Goal: Task Accomplishment & Management: Complete application form

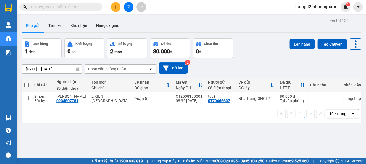
click at [116, 7] on icon "plus" at bounding box center [115, 7] width 3 height 0
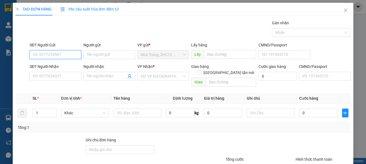
click at [54, 54] on input "SĐT Người Gửi" at bounding box center [56, 54] width 52 height 9
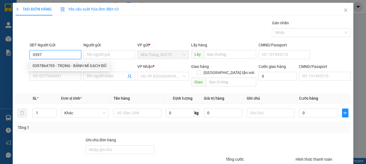
click at [57, 65] on div "0397864795 - TRỌNG - BÁNH MÌ GẠCH ĐỎ" at bounding box center [70, 66] width 74 height 6
type input "0397864795"
type input "TRỌNG - BÁNH MÌ GẠCH ĐỎ"
type input "0899381845"
type input "NGÂN - SỐ KHÁC: 0938630800"
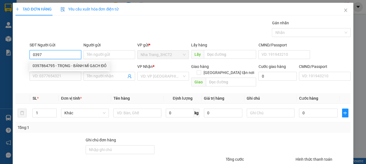
checkbox input "true"
type input "473 B VÕ VĂN TẦN, PHƯỜNG 5, QUẬN 3 (150K GTN)"
type input "150.000"
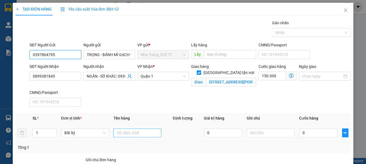
type input "0397864795"
click at [146, 133] on input "text" at bounding box center [137, 132] width 48 height 9
click at [129, 132] on input "text" at bounding box center [137, 132] width 48 height 9
type input "7T LỚN +2T NHỎ"
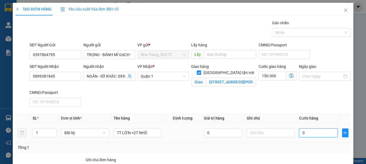
click at [306, 130] on input "0" at bounding box center [317, 132] width 38 height 9
type input "4"
type input "150.004"
type input "43"
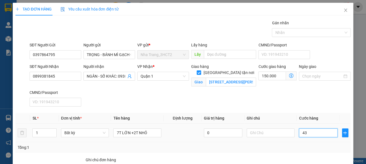
type input "150.043"
type input "430"
type input "150.430"
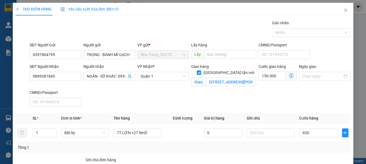
type input "430.000"
type input "580.000"
click at [315, 101] on div "SĐT Người Nhận 0899381845 Người nhận NGÂN - SỐ KHÁC: 0938630800 VP Nhận * Quận …" at bounding box center [189, 85] width 323 height 45
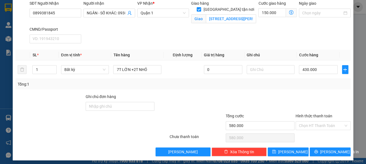
scroll to position [66, 0]
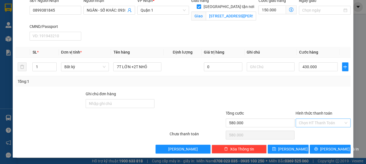
click at [314, 121] on input "Hình thức thanh toán" at bounding box center [320, 123] width 44 height 8
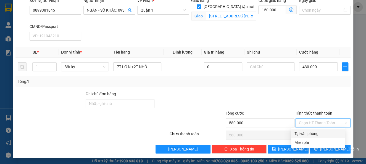
click at [313, 133] on div "Tại văn phòng" at bounding box center [317, 133] width 47 height 6
type input "0"
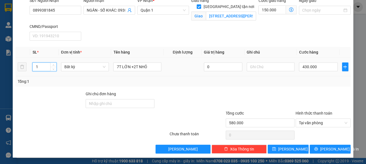
click at [45, 68] on input "1" at bounding box center [44, 67] width 23 height 8
type input "9"
click at [324, 146] on span "[PERSON_NAME] và In" at bounding box center [339, 149] width 39 height 6
type input "0"
type input "150.000"
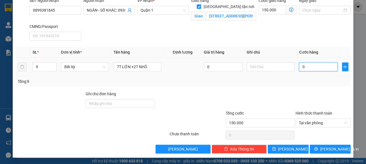
click at [311, 67] on input "0" at bounding box center [317, 66] width 38 height 9
type input "4"
type input "150.004"
type input "43"
type input "150.043"
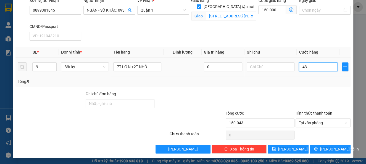
type input "430"
type input "150.430"
type input "430.000"
type input "580.000"
click at [316, 82] on div "Tổng: 9" at bounding box center [183, 81] width 330 height 6
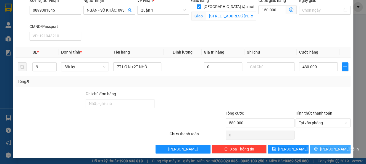
click at [331, 150] on span "[PERSON_NAME] và In" at bounding box center [339, 149] width 39 height 6
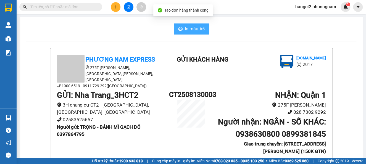
click at [200, 29] on span "In mẫu A5" at bounding box center [195, 28] width 20 height 7
click at [117, 6] on icon "plus" at bounding box center [116, 7] width 4 height 4
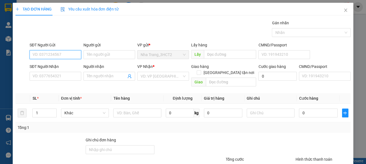
click at [58, 52] on input "SĐT Người Gửi" at bounding box center [56, 54] width 52 height 9
click at [54, 65] on div "0905496949 - THÚY" at bounding box center [55, 66] width 44 height 6
type input "0905496949"
type input "THÚY"
type input "0776667167"
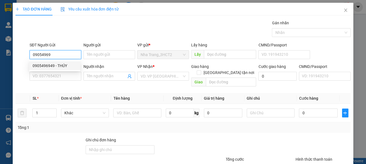
type input "VIN"
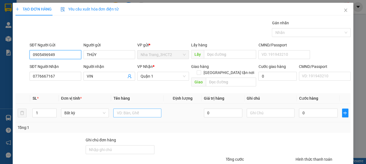
type input "0905496949"
click at [119, 108] on input "text" at bounding box center [137, 112] width 48 height 9
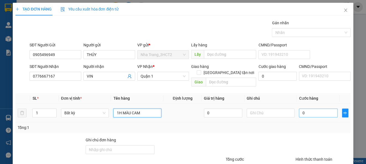
type input "1H MÀU CAM"
click at [301, 108] on input "0" at bounding box center [317, 112] width 38 height 9
type input "2"
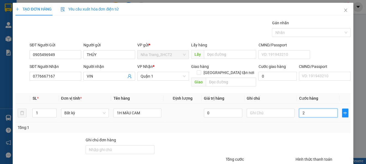
type input "20"
type input "20.000"
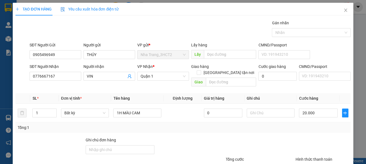
click at [300, 124] on div "Tổng: 1" at bounding box center [183, 127] width 330 height 6
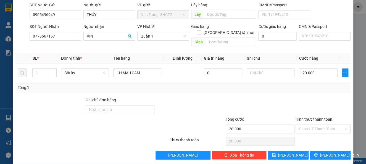
scroll to position [40, 0]
click at [311, 125] on input "Hình thức thanh toán" at bounding box center [320, 129] width 44 height 8
click at [313, 134] on div "Tại văn phòng" at bounding box center [317, 133] width 47 height 6
type input "0"
click at [315, 151] on div "[PERSON_NAME] và In" at bounding box center [330, 155] width 42 height 9
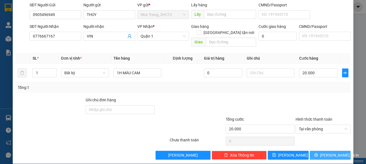
click at [315, 151] on button "[PERSON_NAME] và In" at bounding box center [329, 155] width 41 height 9
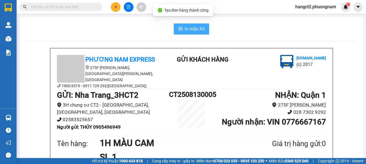
click at [190, 33] on button "In mẫu A5" at bounding box center [191, 28] width 35 height 11
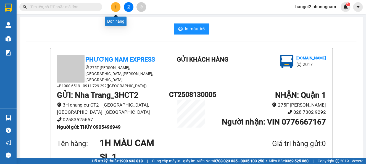
click at [116, 4] on button at bounding box center [116, 7] width 10 height 10
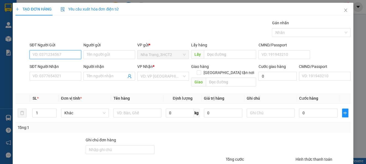
click at [47, 53] on input "SĐT Người Gửi" at bounding box center [56, 54] width 52 height 9
type input "0971092381"
click at [62, 67] on div "0971092381 - TÍN ANH" at bounding box center [55, 66] width 44 height 6
type input "TÍN ANH"
type input "0707666073"
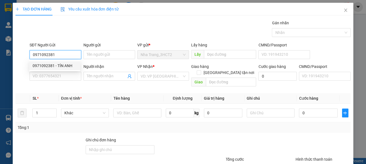
type input "THÀNH CHUNG"
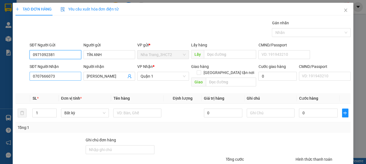
type input "0971092381"
drag, startPoint x: 60, startPoint y: 76, endPoint x: 0, endPoint y: 102, distance: 65.5
click at [0, 102] on div "TẠO ĐƠN HÀNG Yêu cầu xuất hóa đơn điện tử Transit Pickup Surcharge Ids Transit …" at bounding box center [183, 82] width 366 height 164
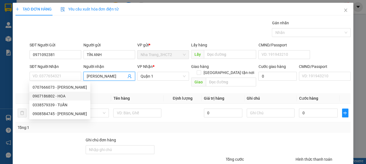
drag, startPoint x: 121, startPoint y: 78, endPoint x: 78, endPoint y: 95, distance: 46.6
click at [78, 95] on div "Transit Pickup Surcharge Ids Transit Deliver Surcharge Ids Transit Deliver Surc…" at bounding box center [182, 110] width 334 height 180
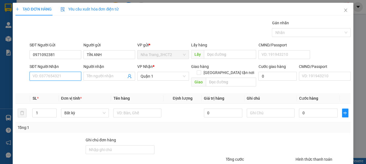
click at [49, 75] on input "SĐT Người Nhận" at bounding box center [56, 76] width 52 height 9
click at [34, 76] on input "038110522" at bounding box center [56, 76] width 52 height 9
type input "0938110522"
click at [57, 88] on div "0938110522 - SỬ" at bounding box center [55, 87] width 44 height 6
type input "SỬ"
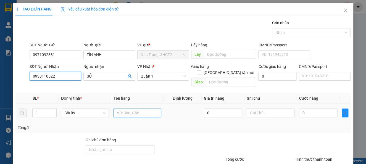
type input "0938110522"
click at [127, 108] on input "text" at bounding box center [137, 112] width 48 height 9
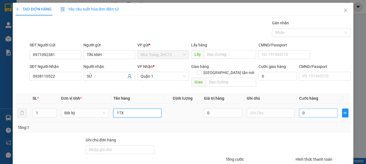
type input "1TX"
click at [303, 108] on input "0" at bounding box center [317, 112] width 38 height 9
type input "1"
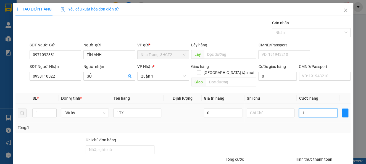
type input "11"
type input "110"
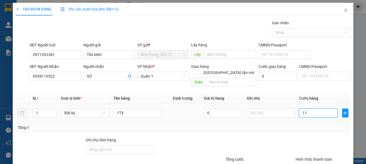
type input "110"
type input "11"
type input "1"
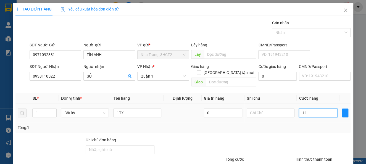
type input "1"
type input "11"
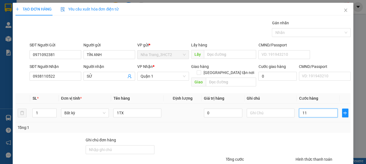
type input "110"
type input "110.000"
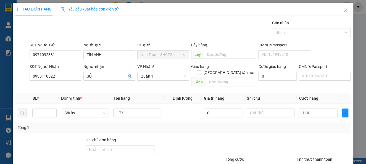
type input "110.000"
click at [302, 137] on div at bounding box center [323, 146] width 56 height 19
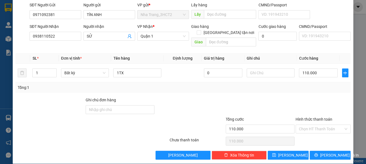
scroll to position [40, 0]
click at [327, 152] on span "[PERSON_NAME] và In" at bounding box center [339, 155] width 39 height 6
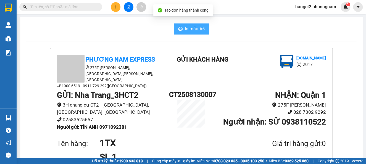
click at [185, 23] on button "In mẫu A5" at bounding box center [191, 28] width 35 height 11
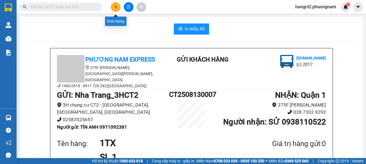
click at [116, 4] on button at bounding box center [116, 7] width 10 height 10
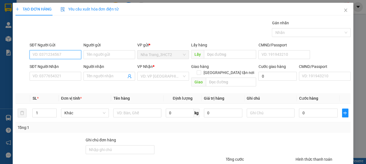
click at [57, 52] on input "SĐT Người Gửi" at bounding box center [56, 54] width 52 height 9
click at [59, 56] on input "SĐT Người Gửi" at bounding box center [56, 54] width 52 height 9
type input "0782169216"
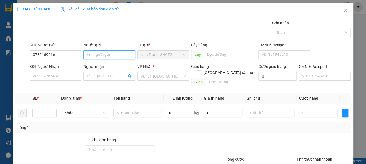
click at [97, 55] on input "Người gửi" at bounding box center [109, 54] width 52 height 9
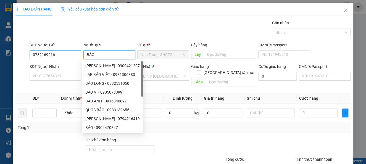
type input "BẢO"
drag, startPoint x: 59, startPoint y: 58, endPoint x: 0, endPoint y: 86, distance: 65.4
click at [0, 85] on div "TẠO ĐƠN HÀNG Yêu cầu xuất hóa đơn điện tử Transit Pickup Surcharge Ids Transit …" at bounding box center [183, 82] width 366 height 164
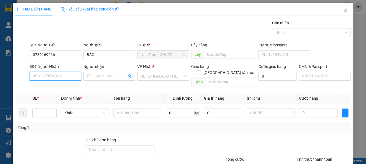
click at [54, 78] on input "SĐT Người Nhận" at bounding box center [56, 76] width 52 height 9
paste input "0782169216"
type input "0782169216"
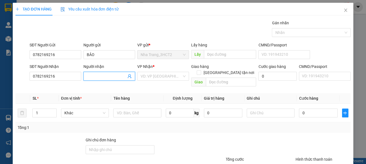
click at [94, 74] on input "Người nhận" at bounding box center [106, 76] width 39 height 6
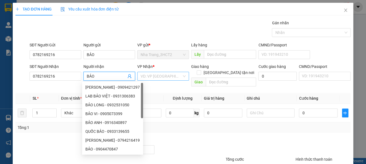
type input "BẢO"
click at [159, 73] on input "search" at bounding box center [160, 76] width 41 height 8
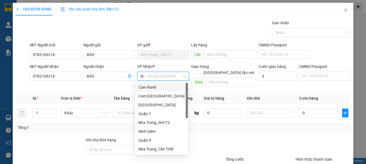
type input "Q1"
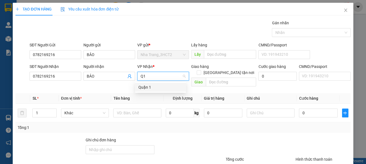
click at [141, 86] on div "Quận 1" at bounding box center [160, 87] width 44 height 6
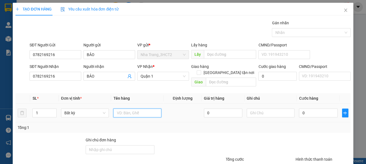
click at [130, 110] on input "text" at bounding box center [137, 112] width 48 height 9
type input "1XE GA"
click at [300, 108] on input "0" at bounding box center [317, 112] width 38 height 9
type input "3"
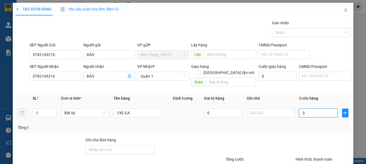
type input "3"
type input "35"
type input "350"
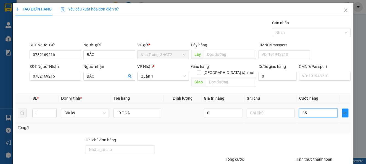
type input "350"
type input "350.000"
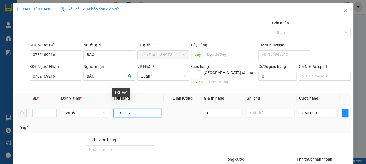
click at [134, 108] on input "1XE GA" at bounding box center [137, 112] width 48 height 9
click at [135, 108] on input "1XE GA 59B1-98468" at bounding box center [137, 112] width 48 height 9
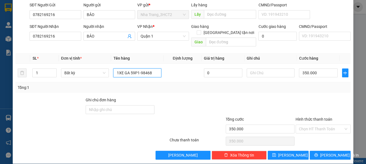
scroll to position [40, 0]
type input "1XE GA 59P1-98468"
click at [313, 125] on input "Hình thức thanh toán" at bounding box center [320, 129] width 44 height 8
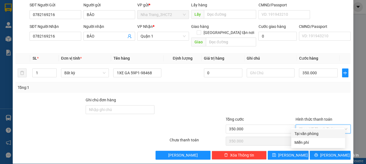
drag, startPoint x: 315, startPoint y: 131, endPoint x: 318, endPoint y: 139, distance: 9.0
click at [315, 131] on div "Tại văn phòng" at bounding box center [317, 133] width 47 height 6
type input "0"
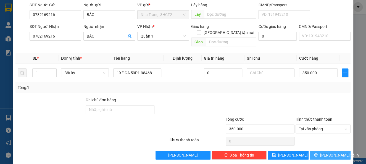
click at [323, 152] on span "[PERSON_NAME] và In" at bounding box center [339, 155] width 39 height 6
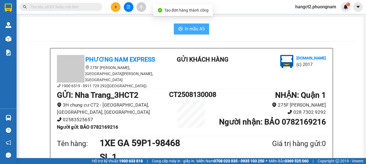
click at [190, 32] on span "In mẫu A5" at bounding box center [195, 28] width 20 height 7
click at [70, 9] on input "text" at bounding box center [62, 7] width 65 height 6
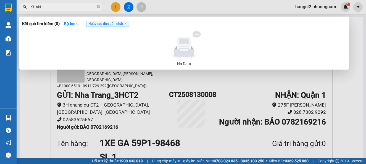
type input "KHÁNH"
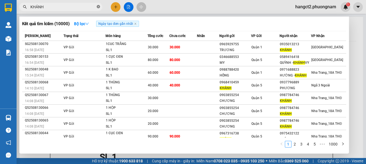
click at [97, 8] on icon "close-circle" at bounding box center [98, 6] width 3 height 3
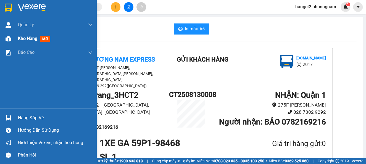
click at [16, 36] on div "Kho hàng mới" at bounding box center [48, 39] width 97 height 14
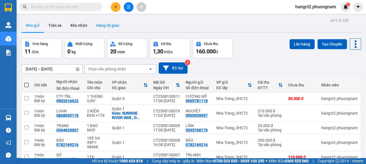
click at [106, 26] on button "Hàng đã giao" at bounding box center [108, 25] width 32 height 13
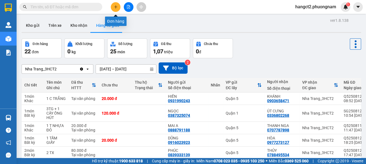
click at [114, 6] on icon "plus" at bounding box center [116, 7] width 4 height 4
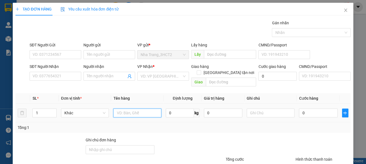
click at [126, 108] on input "text" at bounding box center [137, 112] width 48 height 9
type input "2TG"
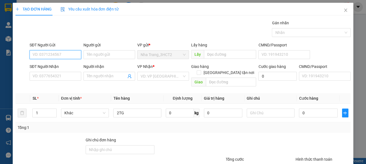
click at [54, 56] on input "SĐT Người Gửi" at bounding box center [56, 54] width 52 height 9
type input "0914232611"
click at [68, 64] on div "0914232611 - TRỌNG" at bounding box center [55, 66] width 44 height 6
type input "TRỌNG"
type input "0888763769"
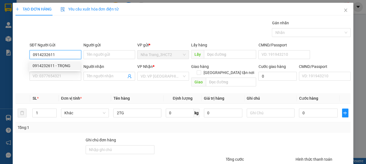
type input "KIM HỮU"
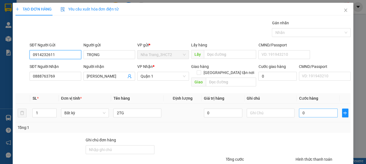
type input "0914232611"
click at [311, 108] on input "0" at bounding box center [317, 112] width 38 height 9
type input "5"
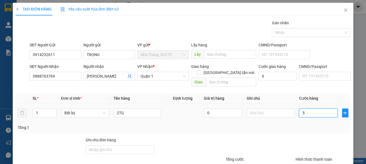
type input "50"
type input "50.000"
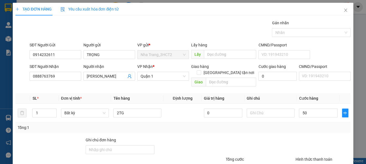
type input "50.000"
click at [302, 143] on div at bounding box center [323, 146] width 56 height 19
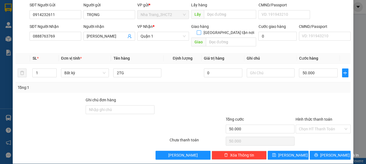
click at [200, 30] on input "[GEOGRAPHIC_DATA] tận nơi" at bounding box center [198, 32] width 4 height 4
checkbox input "true"
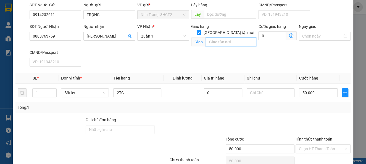
click at [215, 38] on input "text" at bounding box center [231, 42] width 50 height 9
type input "12 NGUYỄN THỊ MINH KHAI , PHƯỜNG ĐAKAO , QUẬN 1"
click at [289, 35] on icon "dollar-circle" at bounding box center [291, 35] width 4 height 4
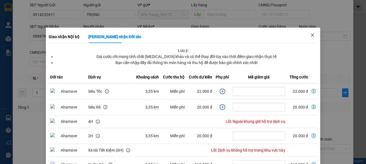
click at [310, 34] on icon "close" at bounding box center [312, 35] width 4 height 4
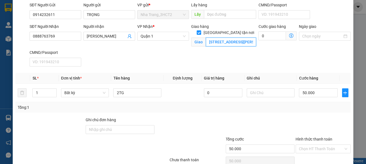
click at [206, 38] on input "12 NGUYỄN THỊ MINH KHAI , PHƯỜNG ĐAKAO , QUẬN 1" at bounding box center [231, 42] width 50 height 9
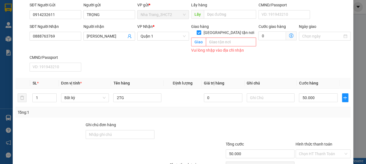
click at [200, 30] on input "[GEOGRAPHIC_DATA] tận nơi" at bounding box center [198, 32] width 4 height 4
checkbox input "false"
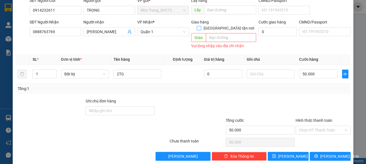
scroll to position [46, 0]
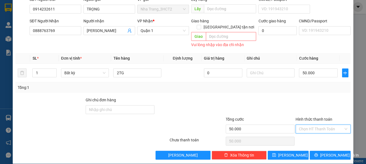
click at [318, 125] on input "Hình thức thanh toán" at bounding box center [320, 129] width 44 height 8
click at [311, 132] on div "Tại văn phòng" at bounding box center [317, 133] width 47 height 6
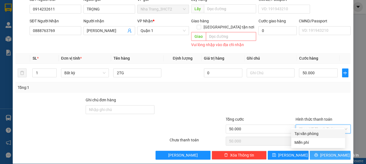
type input "0"
click at [315, 153] on icon "printer" at bounding box center [316, 155] width 4 height 4
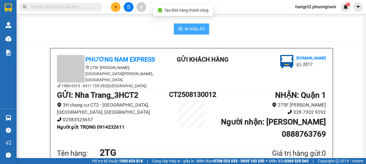
click at [197, 31] on span "In mẫu A5" at bounding box center [195, 28] width 20 height 7
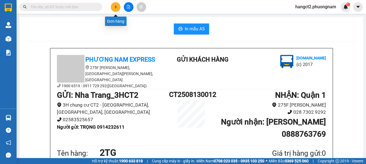
click at [119, 6] on button at bounding box center [116, 7] width 10 height 10
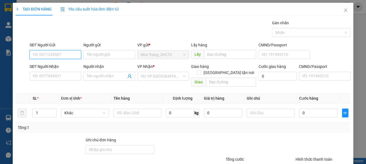
click at [69, 56] on input "SĐT Người Gửi" at bounding box center [56, 54] width 52 height 9
click at [61, 66] on div "0942694141 - DUY" at bounding box center [55, 66] width 44 height 6
type input "0942694141"
type input "DUY"
type input "0353558900"
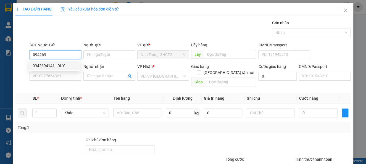
type input "MAI"
checkbox input "true"
type input "15 PHẠM CỰ LƯỢNG , PHƯỜNG 2 , QUẬN TÂN BÌNH (GTN 70)"
type input "70.000"
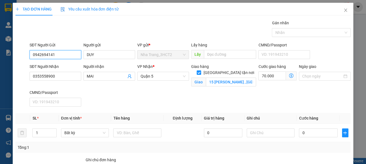
type input "0942694141"
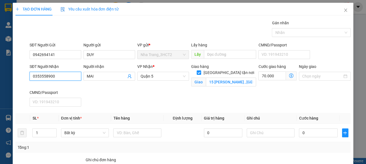
drag, startPoint x: 38, startPoint y: 86, endPoint x: 35, endPoint y: 88, distance: 3.3
click at [36, 87] on div "SĐT Người Nhận 0353558900" at bounding box center [55, 76] width 54 height 26
type input "0"
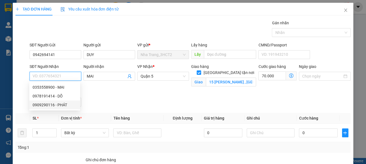
click at [50, 106] on div "0909290116 - PHÁT" at bounding box center [55, 105] width 44 height 6
type input "0909290116"
type input "PHÁT"
checkbox input "false"
type input "0"
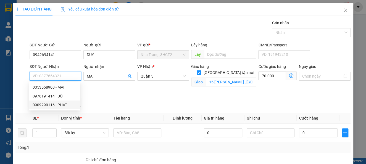
type input "0"
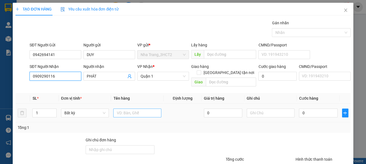
type input "0909290116"
click at [117, 109] on input "text" at bounding box center [137, 112] width 48 height 9
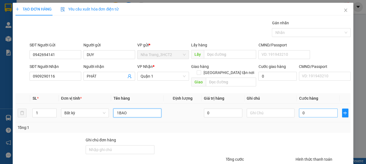
type input "1BAO"
click at [306, 108] on input "0" at bounding box center [317, 112] width 38 height 9
type input "6"
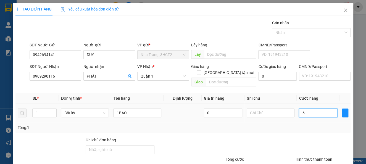
type input "60"
type input "60.000"
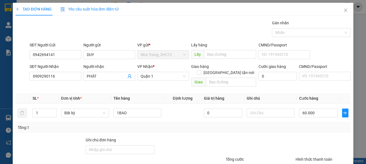
click at [308, 126] on div "Tổng: 1" at bounding box center [182, 127] width 334 height 10
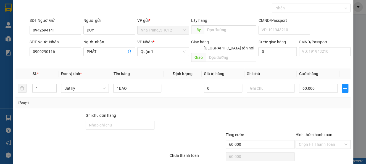
scroll to position [37, 0]
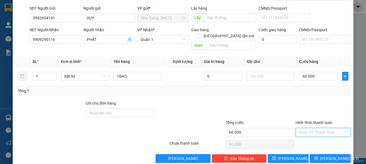
click at [301, 128] on input "Hình thức thanh toán" at bounding box center [320, 132] width 44 height 8
click at [311, 137] on div "Tại văn phòng" at bounding box center [317, 137] width 47 height 6
type input "0"
click at [314, 154] on button "[PERSON_NAME] và In" at bounding box center [329, 158] width 41 height 9
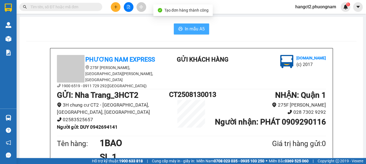
click at [194, 28] on span "In mẫu A5" at bounding box center [195, 28] width 20 height 7
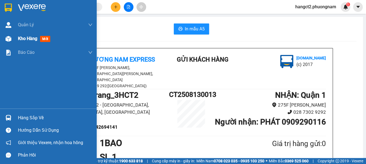
click at [20, 39] on span "Kho hàng" at bounding box center [27, 38] width 19 height 5
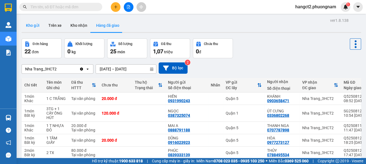
click at [36, 27] on button "Kho gửi" at bounding box center [33, 25] width 22 height 13
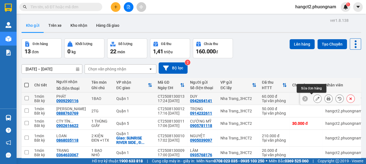
click at [315, 98] on icon at bounding box center [317, 99] width 4 height 4
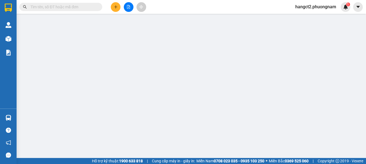
type input "0942694141"
type input "0909290116"
type input "60.000"
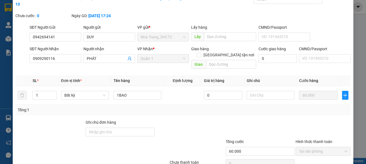
scroll to position [47, 0]
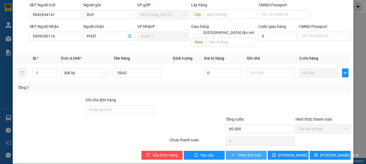
click at [245, 152] on span "Thêm ĐH mới" at bounding box center [248, 155] width 23 height 6
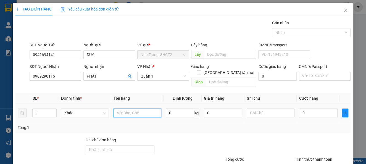
click at [136, 108] on input "text" at bounding box center [137, 112] width 48 height 9
type input "1 BAO"
click at [307, 108] on input "0" at bounding box center [317, 112] width 38 height 9
type input "8"
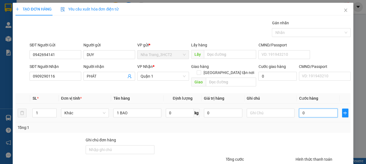
type input "8"
type input "80"
type input "80.000"
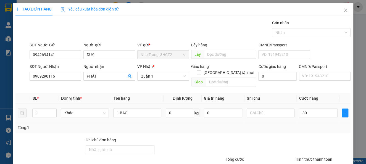
type input "80.000"
click at [304, 129] on div "Transit Pickup Surcharge Ids Transit Deliver Surcharge Ids Transit Deliver Surc…" at bounding box center [182, 110] width 334 height 180
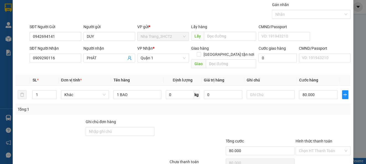
scroll to position [40, 0]
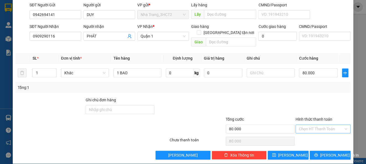
click at [324, 126] on input "Hình thức thanh toán" at bounding box center [320, 129] width 44 height 8
click at [322, 132] on div "Tại văn phòng" at bounding box center [317, 133] width 47 height 6
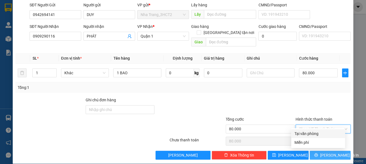
type input "0"
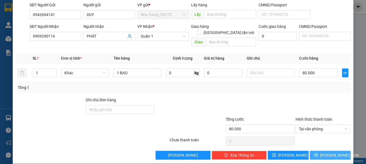
click at [324, 152] on span "[PERSON_NAME] và In" at bounding box center [339, 155] width 39 height 6
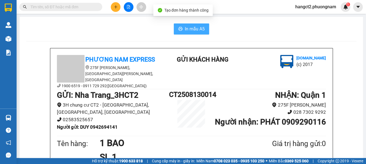
click at [190, 28] on span "In mẫu A5" at bounding box center [195, 28] width 20 height 7
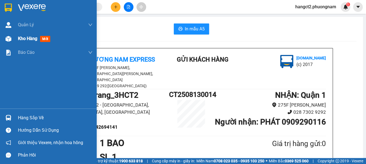
click at [8, 38] on img at bounding box center [9, 39] width 6 height 6
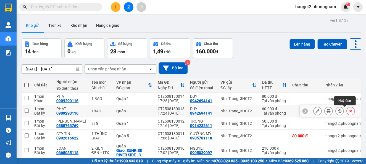
click at [346, 110] on button at bounding box center [350, 111] width 8 height 10
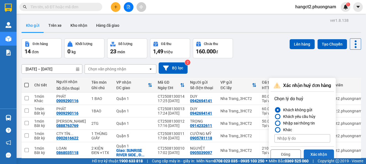
click at [321, 154] on button "Xác nhận" at bounding box center [318, 154] width 30 height 10
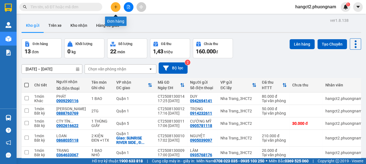
click at [118, 7] on button at bounding box center [116, 7] width 10 height 10
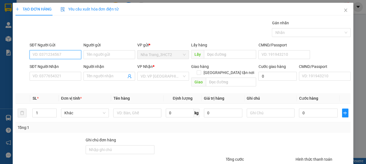
click at [59, 57] on input "SĐT Người Gửi" at bounding box center [56, 54] width 52 height 9
type input "0903105348"
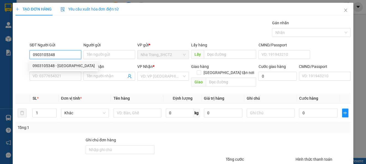
click at [61, 64] on div "0903105348 - THANH AN" at bounding box center [64, 66] width 62 height 6
type input "THANH AN"
type input "0769797995"
type input "BÁCH LÝ ĐƯỜNG"
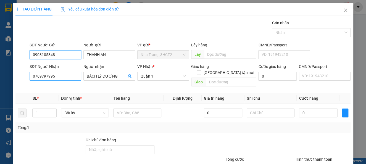
type input "0903105348"
drag, startPoint x: 72, startPoint y: 78, endPoint x: 15, endPoint y: 92, distance: 59.4
click at [15, 92] on div "TẠO ĐƠN HÀNG Yêu cầu xuất hóa đơn điện tử Transit Pickup Surcharge Ids Transit …" at bounding box center [183, 103] width 340 height 201
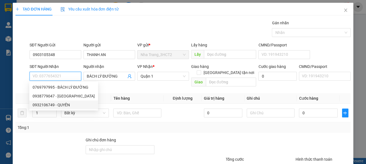
click at [64, 104] on div "0932106749 - QUYÊN" at bounding box center [64, 105] width 62 height 6
type input "0932106749"
type input "QUYÊN"
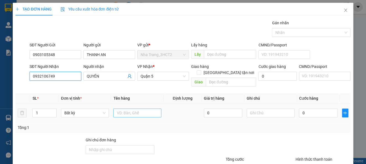
type input "0932106749"
click at [137, 108] on input "text" at bounding box center [137, 112] width 48 height 9
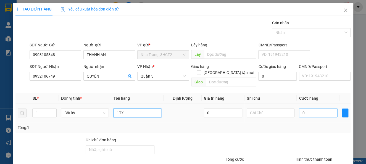
type input "1TX"
click at [301, 108] on input "0" at bounding box center [317, 112] width 38 height 9
type input "3"
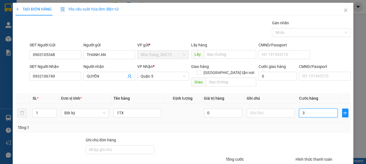
type input "30"
type input "30.000"
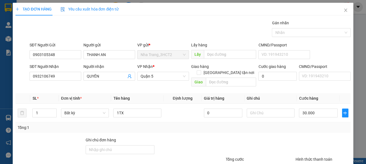
click at [298, 124] on div "Tổng: 1" at bounding box center [183, 127] width 330 height 6
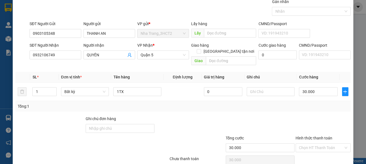
scroll to position [40, 0]
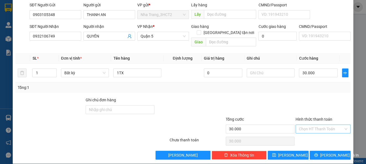
click at [310, 125] on input "Hình thức thanh toán" at bounding box center [320, 129] width 44 height 8
click at [311, 134] on div "Tại văn phòng" at bounding box center [317, 133] width 47 height 6
type input "0"
click at [316, 153] on icon "printer" at bounding box center [316, 155] width 4 height 4
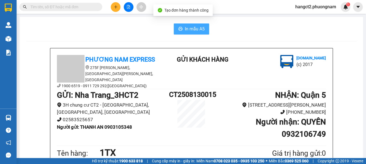
click at [185, 30] on span "In mẫu A5" at bounding box center [195, 28] width 20 height 7
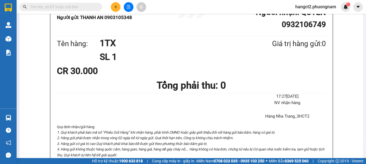
scroll to position [110, 0]
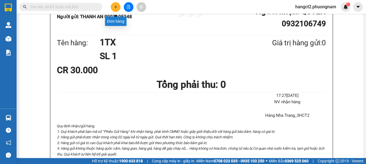
click at [113, 7] on button at bounding box center [116, 7] width 10 height 10
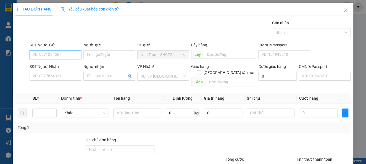
click at [65, 55] on input "SĐT Người Gửi" at bounding box center [56, 54] width 52 height 9
click at [109, 55] on input "Người gửi" at bounding box center [109, 54] width 52 height 9
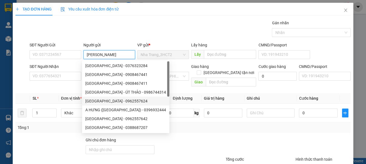
type input "MINH CHÂU"
click at [166, 124] on div "Tổng: 1" at bounding box center [182, 127] width 334 height 10
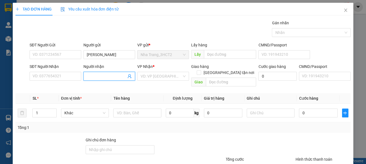
click at [97, 77] on input "Người nhận" at bounding box center [106, 76] width 39 height 6
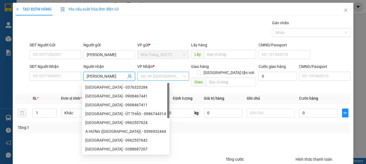
type input "MINH CHÂU"
click at [148, 73] on input "search" at bounding box center [160, 76] width 41 height 8
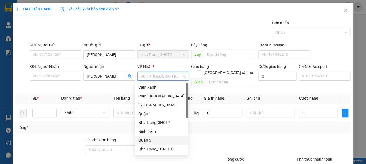
click at [144, 137] on div "Quận 5" at bounding box center [161, 140] width 46 height 6
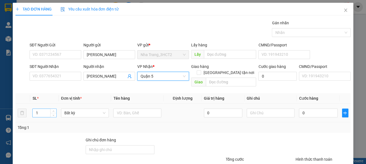
click at [41, 109] on input "1" at bounding box center [44, 113] width 23 height 8
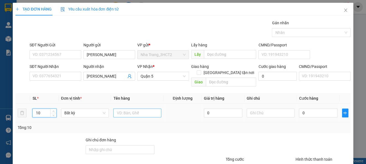
type input "10"
click at [135, 108] on input "text" at bounding box center [137, 112] width 48 height 9
type input "10K"
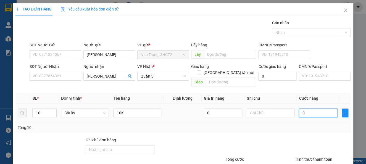
click at [315, 108] on input "0" at bounding box center [317, 112] width 38 height 9
type input "2"
type input "25"
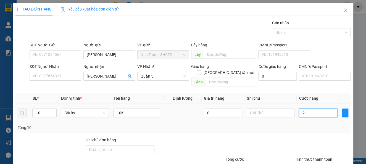
type input "25"
type input "250"
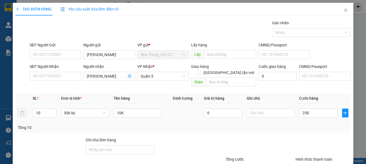
type input "250.000"
click at [316, 124] on div "Tổng: 10" at bounding box center [183, 127] width 330 height 6
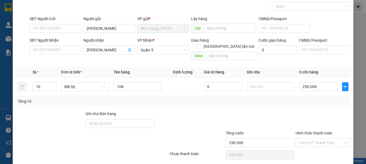
scroll to position [40, 0]
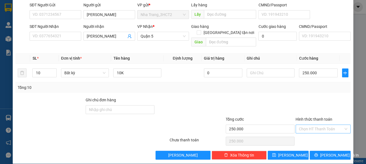
click at [316, 125] on input "Hình thức thanh toán" at bounding box center [320, 129] width 44 height 8
click at [311, 138] on div "Miễn phí" at bounding box center [318, 142] width 54 height 9
click at [313, 125] on span "Miễn phí" at bounding box center [322, 129] width 48 height 8
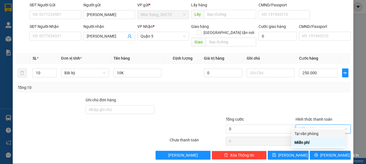
click at [308, 133] on div "Tại văn phòng" at bounding box center [317, 133] width 47 height 6
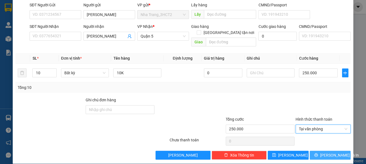
click at [316, 153] on icon "printer" at bounding box center [316, 155] width 4 height 4
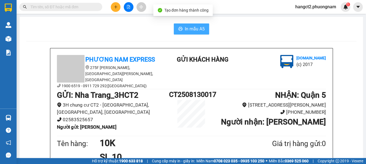
click at [201, 27] on span "In mẫu A5" at bounding box center [195, 28] width 20 height 7
click at [115, 7] on icon "plus" at bounding box center [116, 7] width 4 height 4
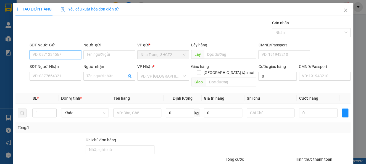
click at [50, 55] on input "SĐT Người Gửi" at bounding box center [56, 54] width 52 height 9
click at [118, 59] on div "Người gửi Tên người gửi" at bounding box center [109, 51] width 52 height 19
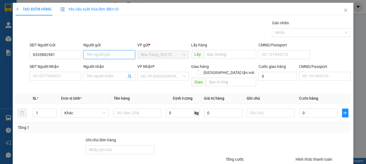
click at [119, 55] on input "Người gửi" at bounding box center [109, 54] width 52 height 9
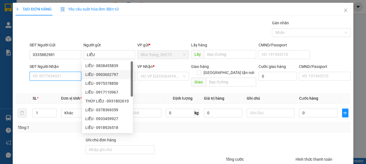
click at [73, 74] on input "SĐT Người Nhận" at bounding box center [56, 76] width 52 height 9
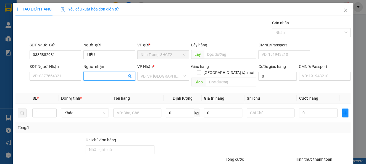
click at [105, 74] on input "Người nhận" at bounding box center [106, 76] width 39 height 6
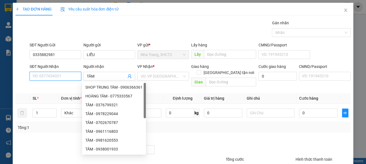
click at [50, 76] on input "SĐT Người Nhận" at bounding box center [56, 76] width 52 height 9
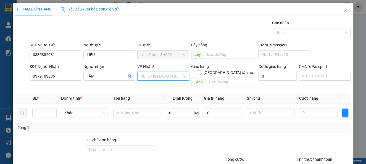
click at [154, 74] on input "search" at bounding box center [160, 76] width 41 height 8
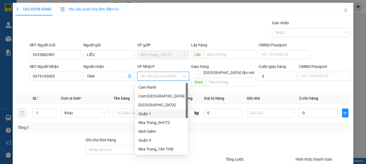
click at [151, 112] on div "Quận 1" at bounding box center [161, 114] width 46 height 6
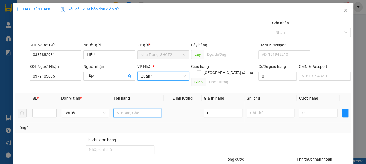
click at [126, 108] on input "text" at bounding box center [137, 112] width 48 height 9
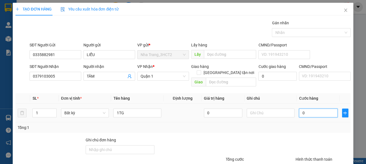
click at [311, 108] on input "0" at bounding box center [317, 112] width 38 height 9
drag, startPoint x: 311, startPoint y: 110, endPoint x: 313, endPoint y: 120, distance: 10.0
click at [313, 117] on div "SL * Đơn vị tính * Tên hàng Định lượng Giá trị hàng Ghi chú Cước hàng 1 Bất kỳ …" at bounding box center [182, 113] width 334 height 40
click at [313, 124] on div "Tổng: 1" at bounding box center [183, 127] width 330 height 6
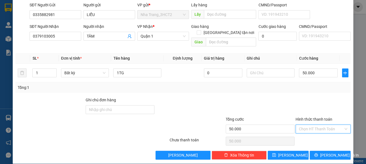
drag, startPoint x: 322, startPoint y: 122, endPoint x: 316, endPoint y: 129, distance: 9.0
click at [322, 125] on input "Hình thức thanh toán" at bounding box center [320, 129] width 44 height 8
click at [316, 132] on div "Tại văn phòng" at bounding box center [317, 133] width 47 height 6
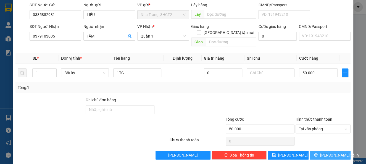
click at [322, 152] on span "[PERSON_NAME] và In" at bounding box center [339, 155] width 39 height 6
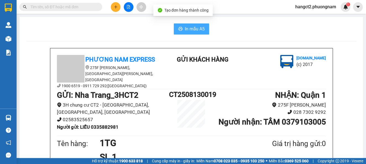
click at [194, 26] on span "In mẫu A5" at bounding box center [195, 28] width 20 height 7
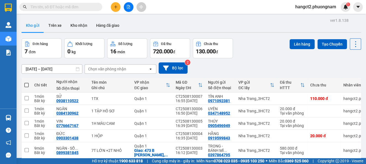
click at [114, 9] on button at bounding box center [116, 7] width 10 height 10
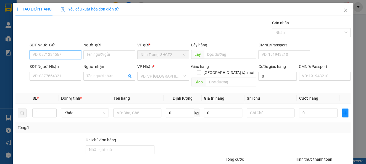
click at [70, 53] on input "SĐT Người Gửi" at bounding box center [56, 54] width 52 height 9
click at [56, 52] on input "SĐT Người Gửi" at bounding box center [56, 54] width 52 height 9
type input "0905039097"
click at [61, 63] on div "0905039097 - NGUYỆT" at bounding box center [55, 66] width 44 height 6
type input "NGUYỆT"
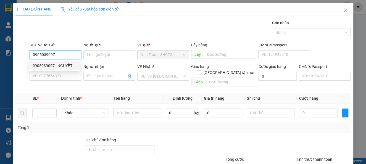
type input "0868035118"
type input "LOAN"
checkbox input "true"
type input "SUNRISE RIVER SIDE , [GEOGRAPHIC_DATA] , PHƯỜNG [GEOGRAPHIC_DATA] ,[GEOGRAPHIC_…"
type input "80.000"
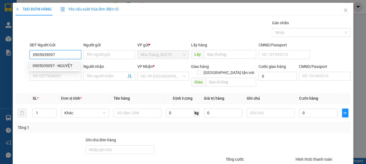
type input "80.000"
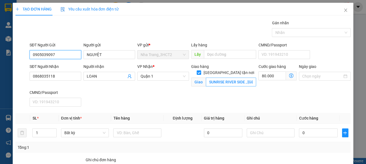
type input "0905039097"
click at [232, 78] on input "SUNRISE RIVER SIDE , [GEOGRAPHIC_DATA] , PHƯỜNG [GEOGRAPHIC_DATA] ,[GEOGRAPHIC_…" at bounding box center [231, 82] width 50 height 9
click at [233, 78] on input "SUNRISE RIVER SIDE , [GEOGRAPHIC_DATA] , PHƯỜNG [GEOGRAPHIC_DATA] ,[GEOGRAPHIC_…" at bounding box center [231, 82] width 50 height 9
click at [289, 77] on icon "dollar-circle" at bounding box center [291, 75] width 4 height 4
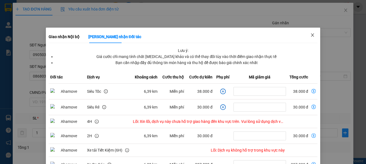
click at [310, 34] on icon "close" at bounding box center [312, 35] width 4 height 4
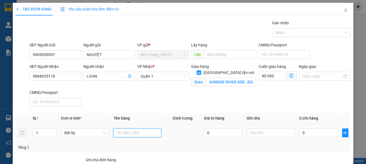
click at [137, 130] on input "text" at bounding box center [137, 132] width 48 height 9
type input "3"
type input "2 KIỆN ĐEN +1TX"
click at [289, 75] on icon "dollar-circle" at bounding box center [291, 75] width 4 height 4
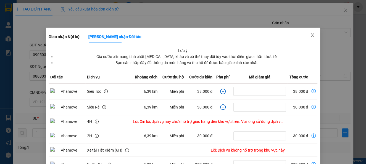
click at [310, 35] on icon "close" at bounding box center [312, 35] width 4 height 4
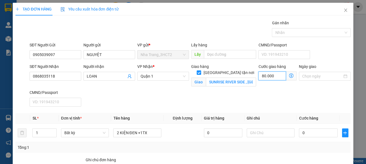
click at [270, 76] on input "80.000" at bounding box center [271, 75] width 27 height 9
type input "1"
type input "10"
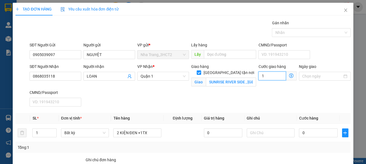
type input "10"
type input "100"
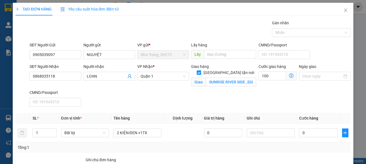
type input "100.000"
click at [252, 103] on div "SĐT Người Nhận 0868035118 Người nhận LOAN VP Nhận * Quận 1 Giao hàng Giao tận n…" at bounding box center [189, 85] width 323 height 45
click at [304, 131] on input "0" at bounding box center [317, 132] width 38 height 9
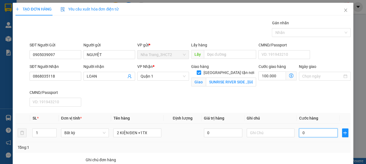
type input "1"
type input "100.001"
type input "11"
type input "100.011"
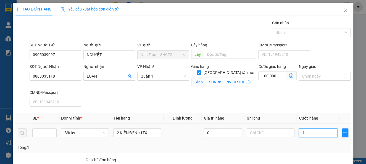
type input "100.011"
type input "110"
type input "100.110"
type input "110.000"
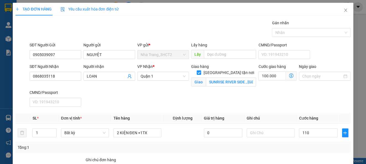
type input "210.000"
click at [307, 148] on div "Tổng: 1" at bounding box center [183, 147] width 330 height 6
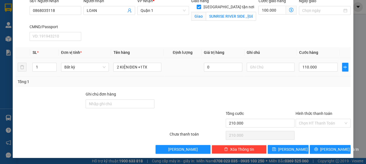
scroll to position [66, 0]
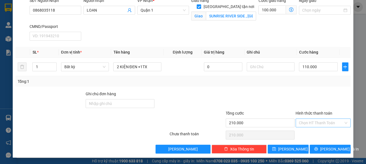
click at [311, 123] on input "Hình thức thanh toán" at bounding box center [320, 123] width 44 height 8
click at [240, 12] on input "SUNRISE RIVER SIDE , [GEOGRAPHIC_DATA] , PHƯỜNG [GEOGRAPHIC_DATA] ,[GEOGRAPHIC_…" at bounding box center [231, 16] width 50 height 9
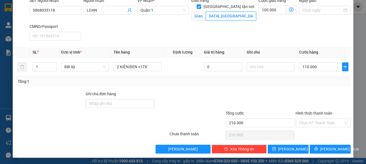
click at [247, 12] on input "SUNRISE RIVER SIDE , [GEOGRAPHIC_DATA] , PHƯỜNG [GEOGRAPHIC_DATA] ,[GEOGRAPHIC_…" at bounding box center [231, 16] width 50 height 9
type input "SUNRISE RIVER SIDE , [GEOGRAPHIC_DATA] , PHƯỜNG [GEOGRAPHIC_DATA] ,[GEOGRAPHIC_…"
click at [279, 100] on div at bounding box center [260, 100] width 70 height 19
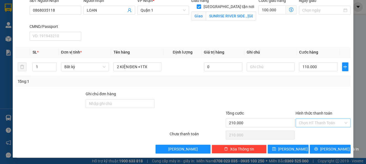
click at [312, 123] on input "Hình thức thanh toán" at bounding box center [320, 123] width 44 height 8
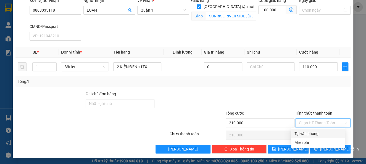
click at [311, 133] on div "Tại văn phòng" at bounding box center [317, 133] width 47 height 6
type input "0"
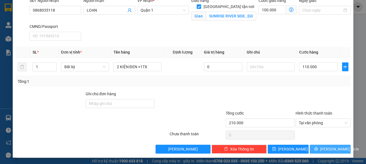
click at [320, 150] on span "[PERSON_NAME] và In" at bounding box center [339, 149] width 39 height 6
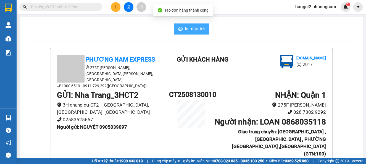
click at [194, 28] on span "In mẫu A5" at bounding box center [195, 28] width 20 height 7
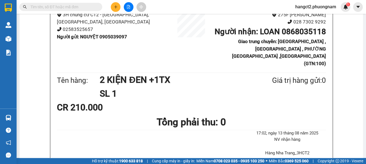
scroll to position [147, 0]
